Goal: Task Accomplishment & Management: Manage account settings

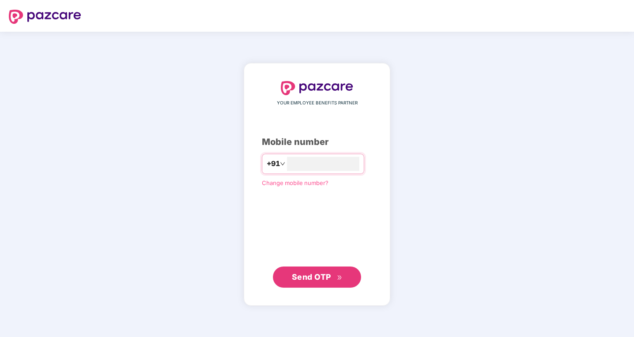
type input "**********"
click at [337, 279] on icon "double-right" at bounding box center [340, 278] width 6 height 6
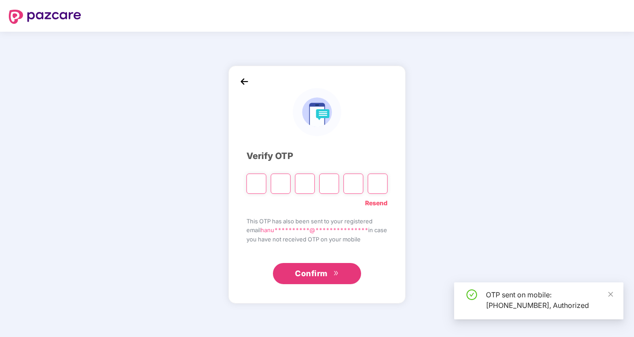
click at [246, 182] on input "Please enter verification code. Digit 1" at bounding box center [256, 184] width 20 height 20
type input "*"
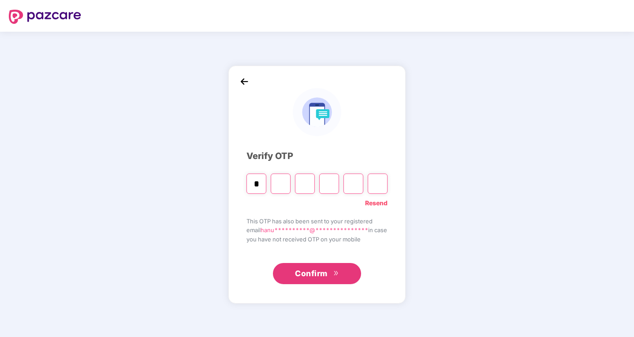
type input "*"
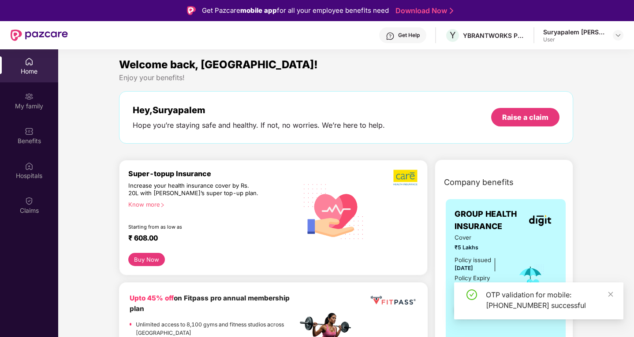
click at [365, 149] on div "Welcome back, [GEOGRAPHIC_DATA]! Enjoy your benefits! Hey, Suryapalem Hope you’…" at bounding box center [347, 104] width 462 height 96
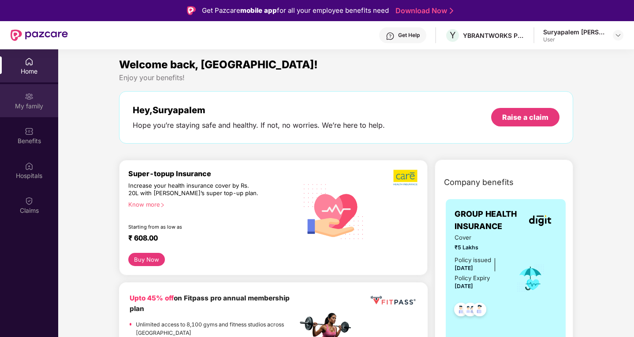
click at [36, 102] on div "My family" at bounding box center [29, 106] width 58 height 9
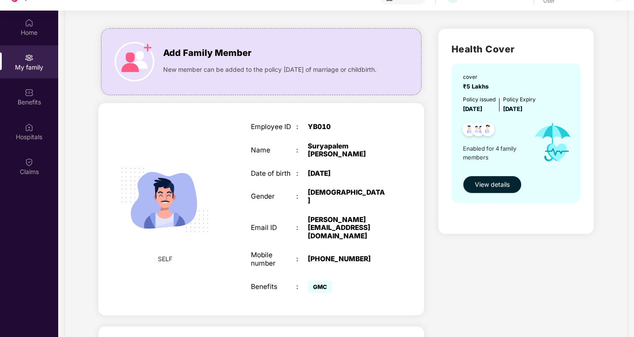
scroll to position [49, 0]
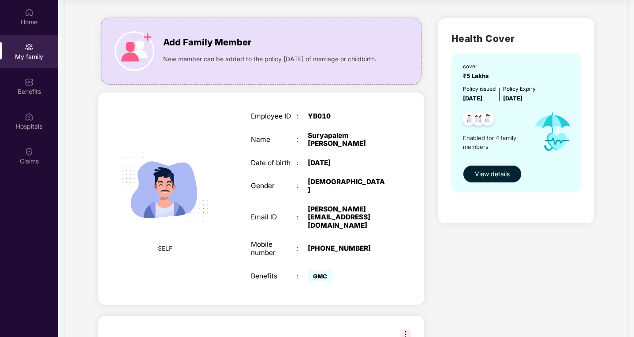
click at [362, 175] on div "Employee ID : YB010 Name : [PERSON_NAME] Date of birth : [DEMOGRAPHIC_DATA] Gen…" at bounding box center [319, 198] width 154 height 194
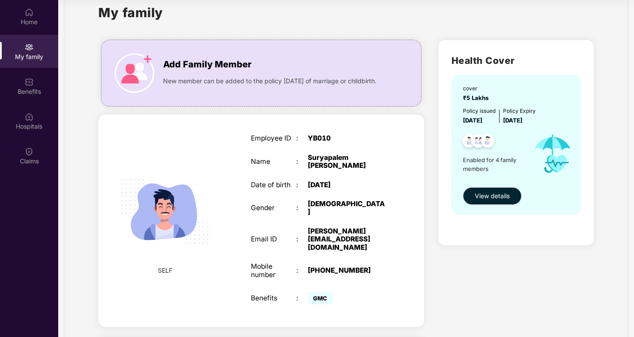
scroll to position [0, 0]
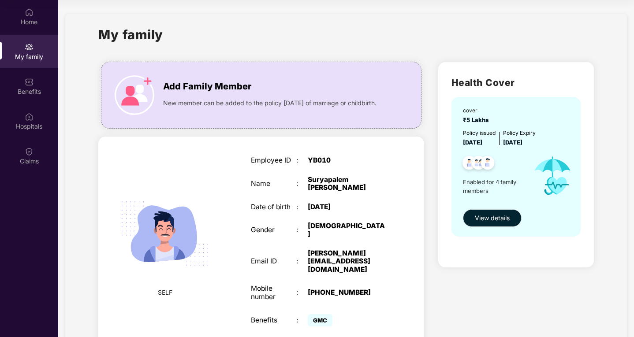
click at [492, 176] on div "Enabled for 4 family members" at bounding box center [494, 176] width 63 height 58
click at [492, 212] on button "View details" at bounding box center [492, 218] width 59 height 18
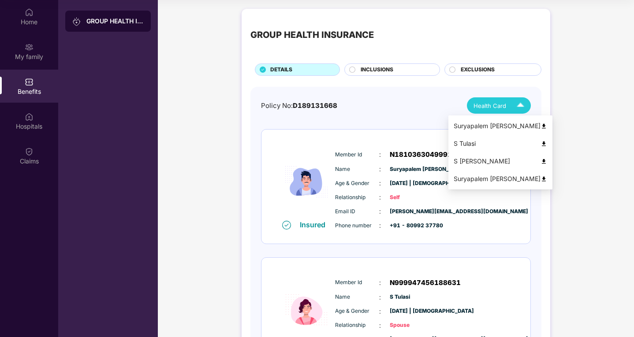
click at [540, 126] on img at bounding box center [543, 126] width 7 height 7
